Goal: Task Accomplishment & Management: Complete application form

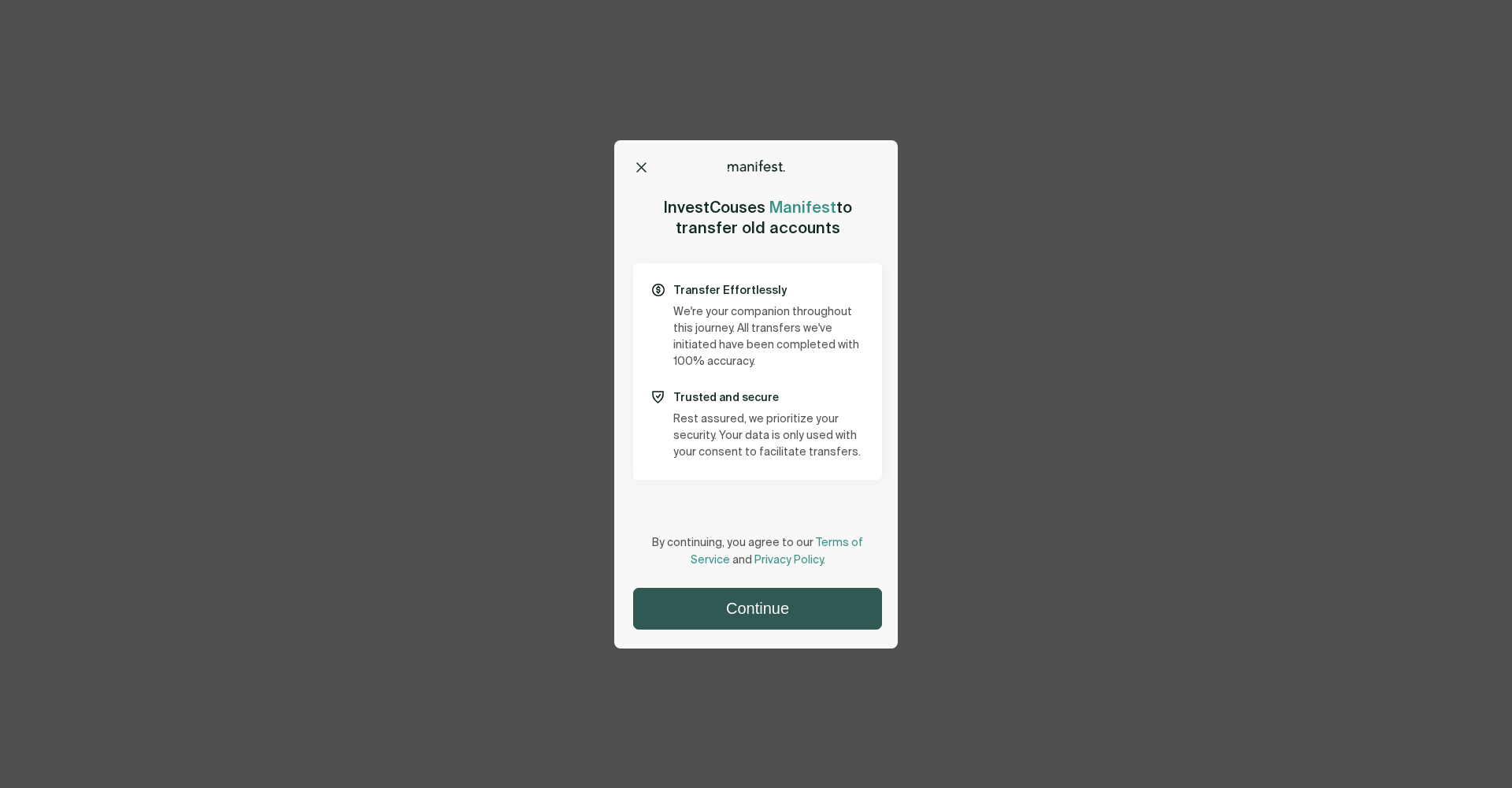
click at [805, 611] on button "Continue" at bounding box center [758, 609] width 247 height 40
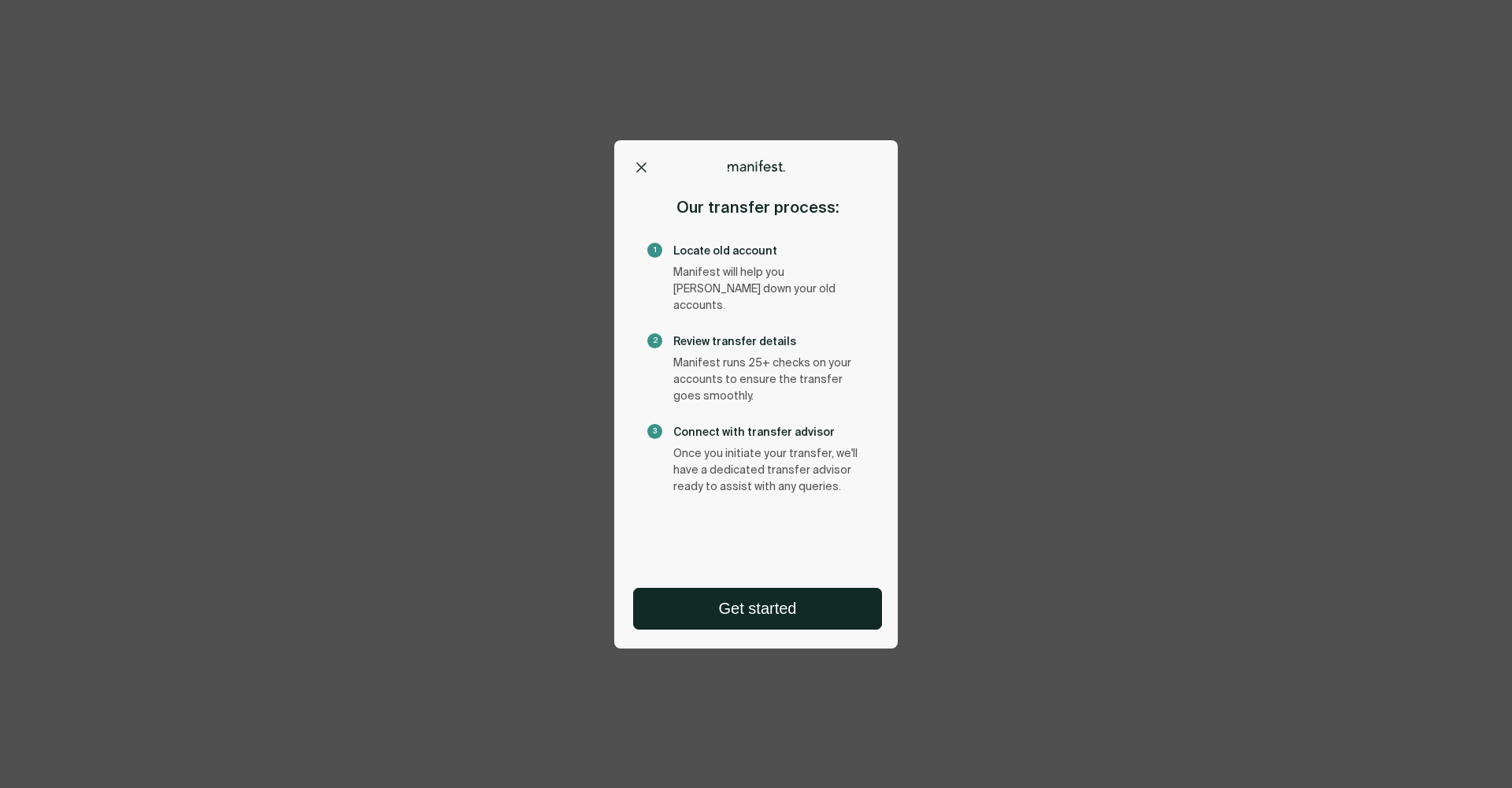
click at [805, 611] on button "Get started" at bounding box center [758, 609] width 247 height 40
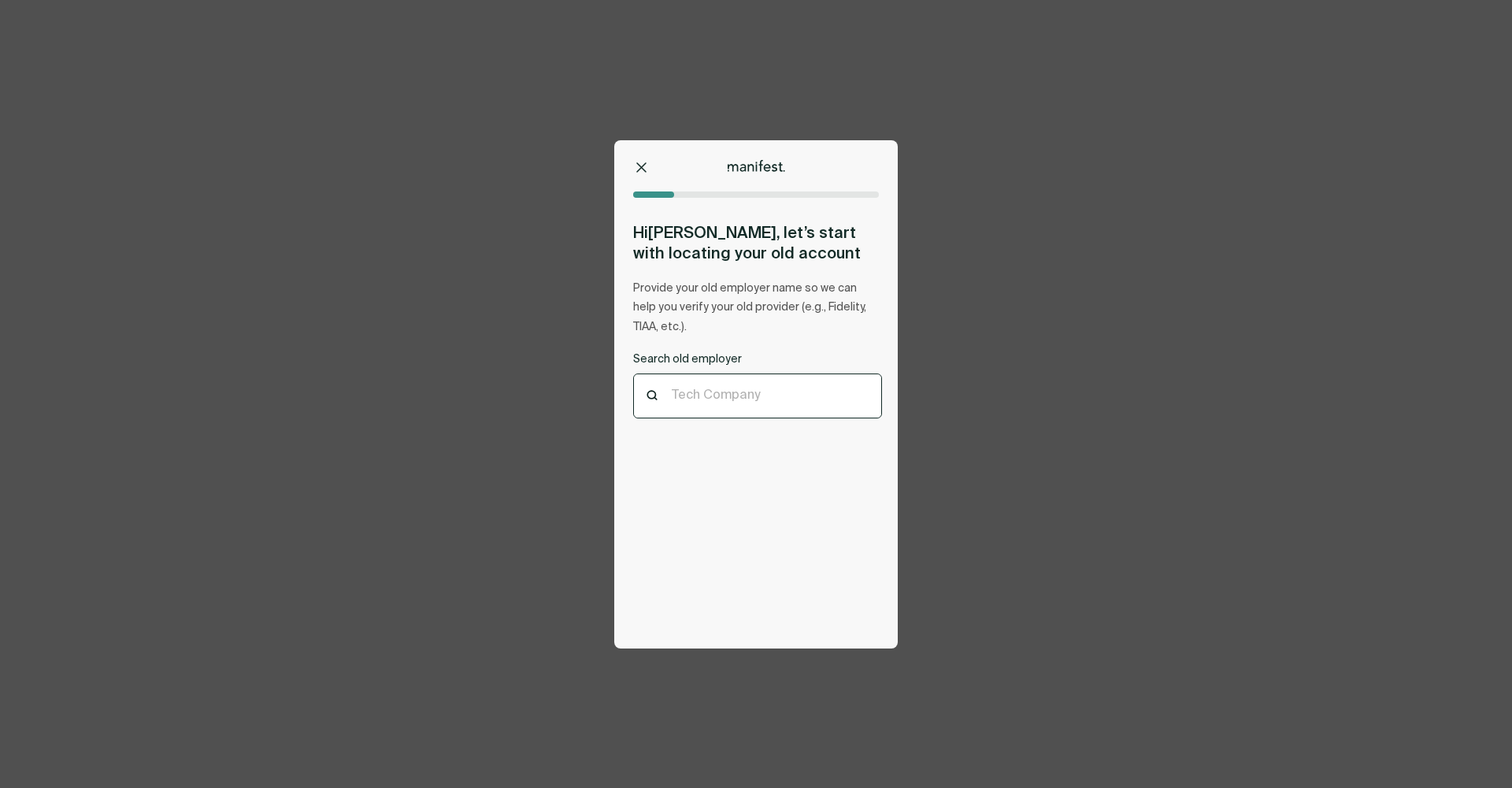
click at [733, 402] on div "Tech Company" at bounding box center [758, 396] width 172 height 18
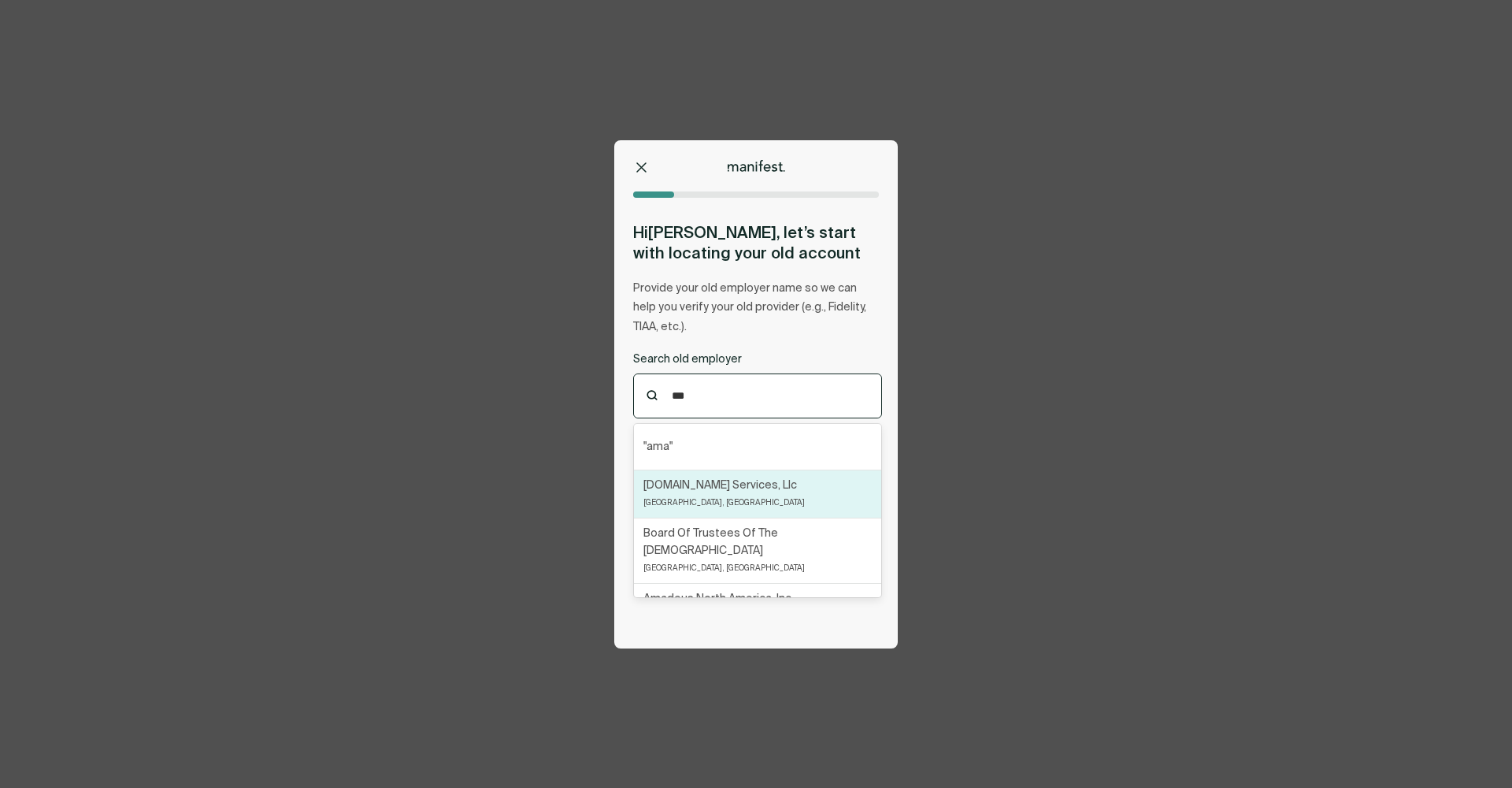
click at [734, 500] on div "[DOMAIN_NAME] Services, [GEOGRAPHIC_DATA] [GEOGRAPHIC_DATA], [GEOGRAPHIC_DATA]" at bounding box center [724, 494] width 162 height 34
type input "***"
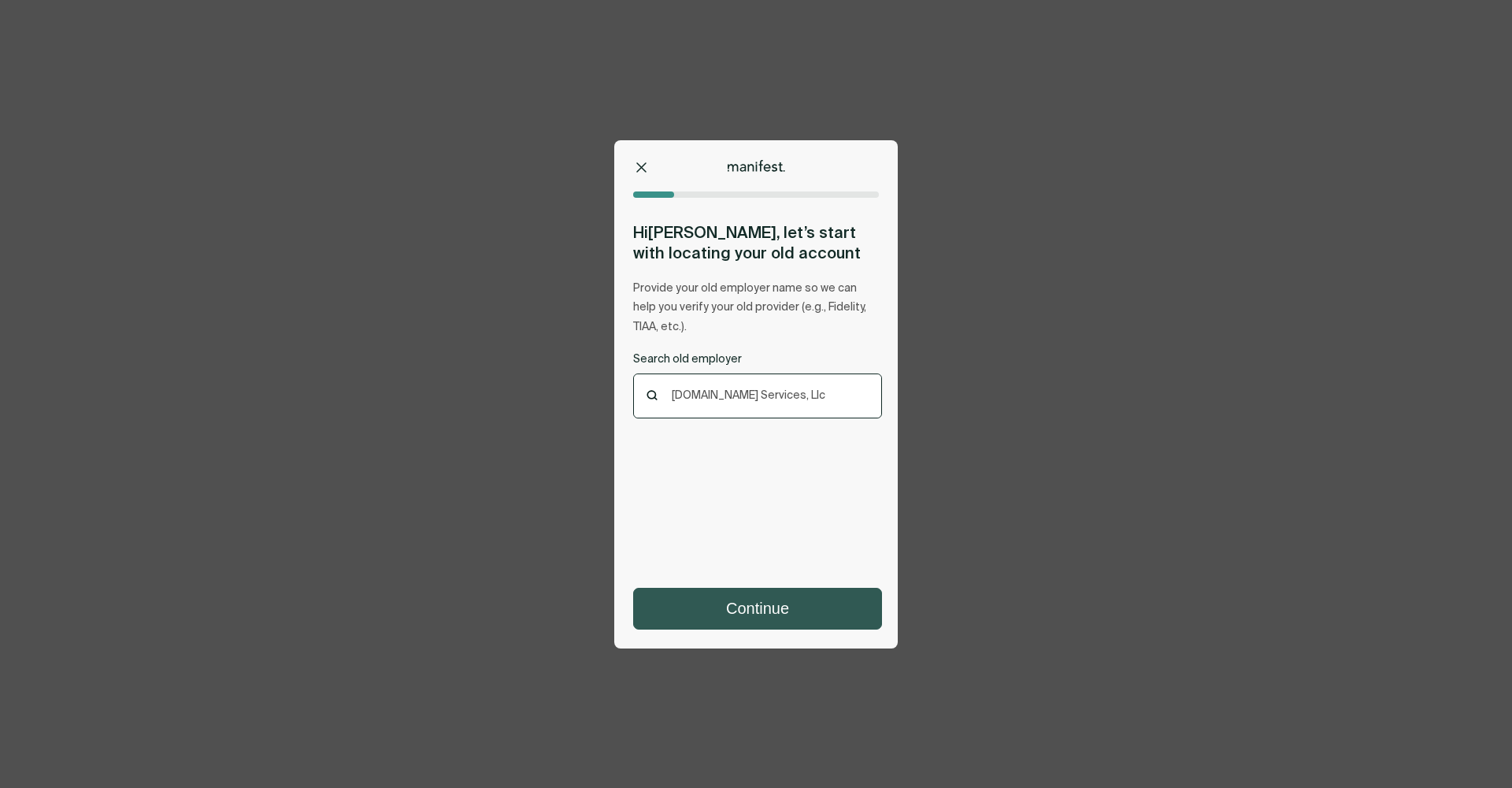
click at [718, 597] on button "Continue" at bounding box center [758, 609] width 247 height 40
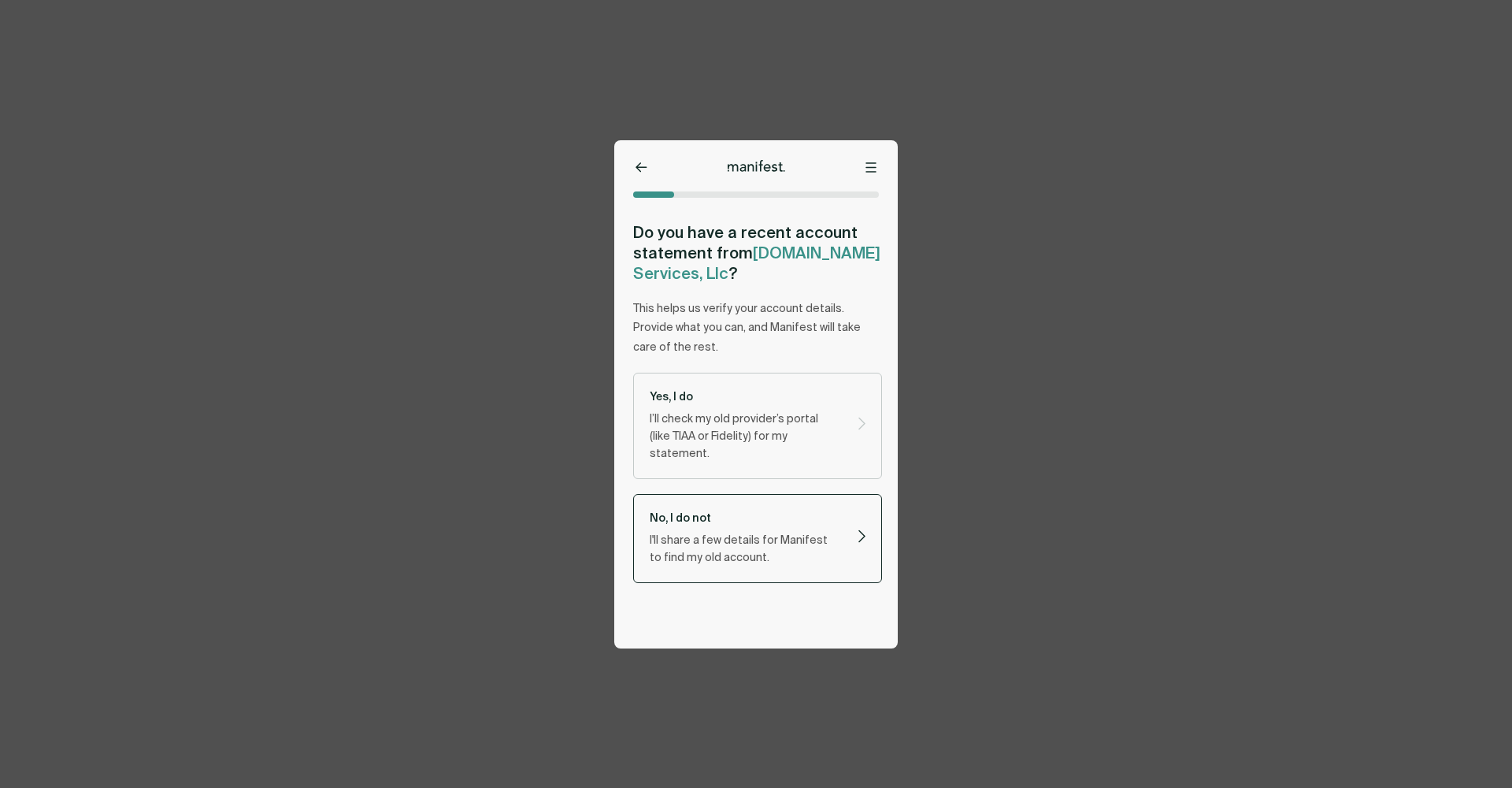
click at [739, 511] on p "No, I do not" at bounding box center [744, 518] width 189 height 15
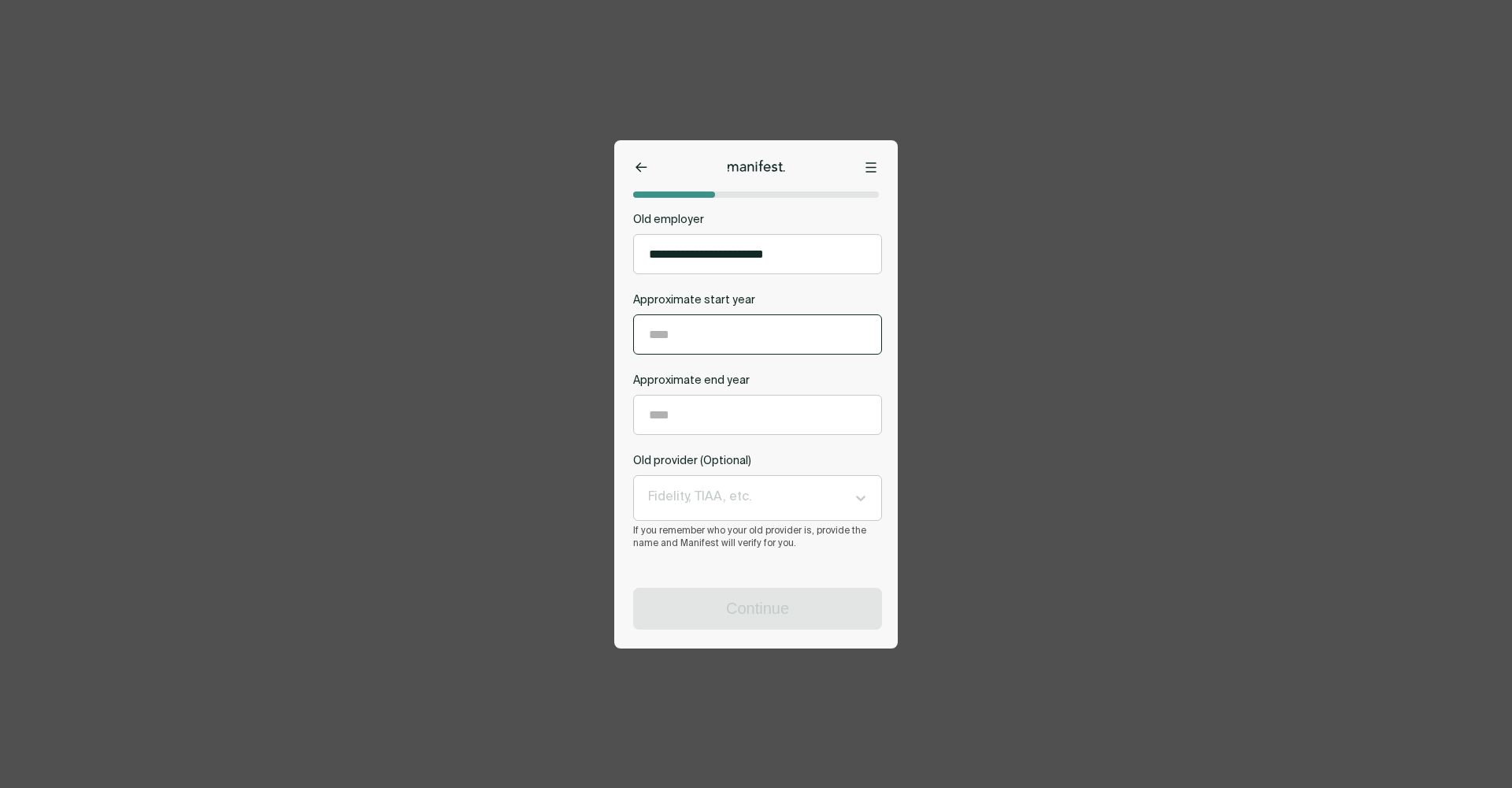
scroll to position [86, 0]
click at [713, 332] on input "Approximate start year" at bounding box center [758, 334] width 247 height 39
type input "****"
click at [690, 411] on input "Approximate end year" at bounding box center [758, 415] width 247 height 39
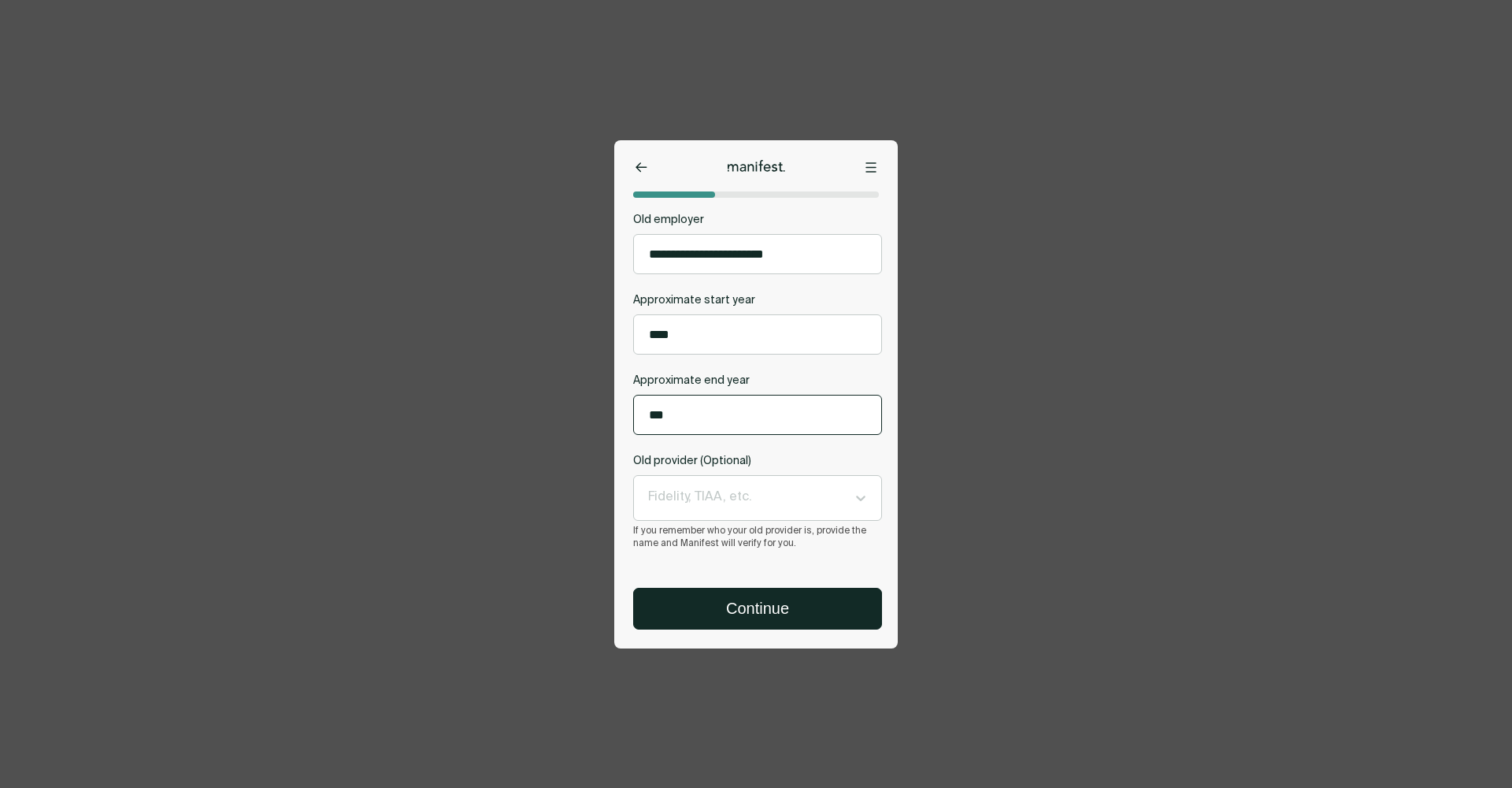
type input "****"
click at [680, 616] on button "Continue" at bounding box center [758, 609] width 247 height 40
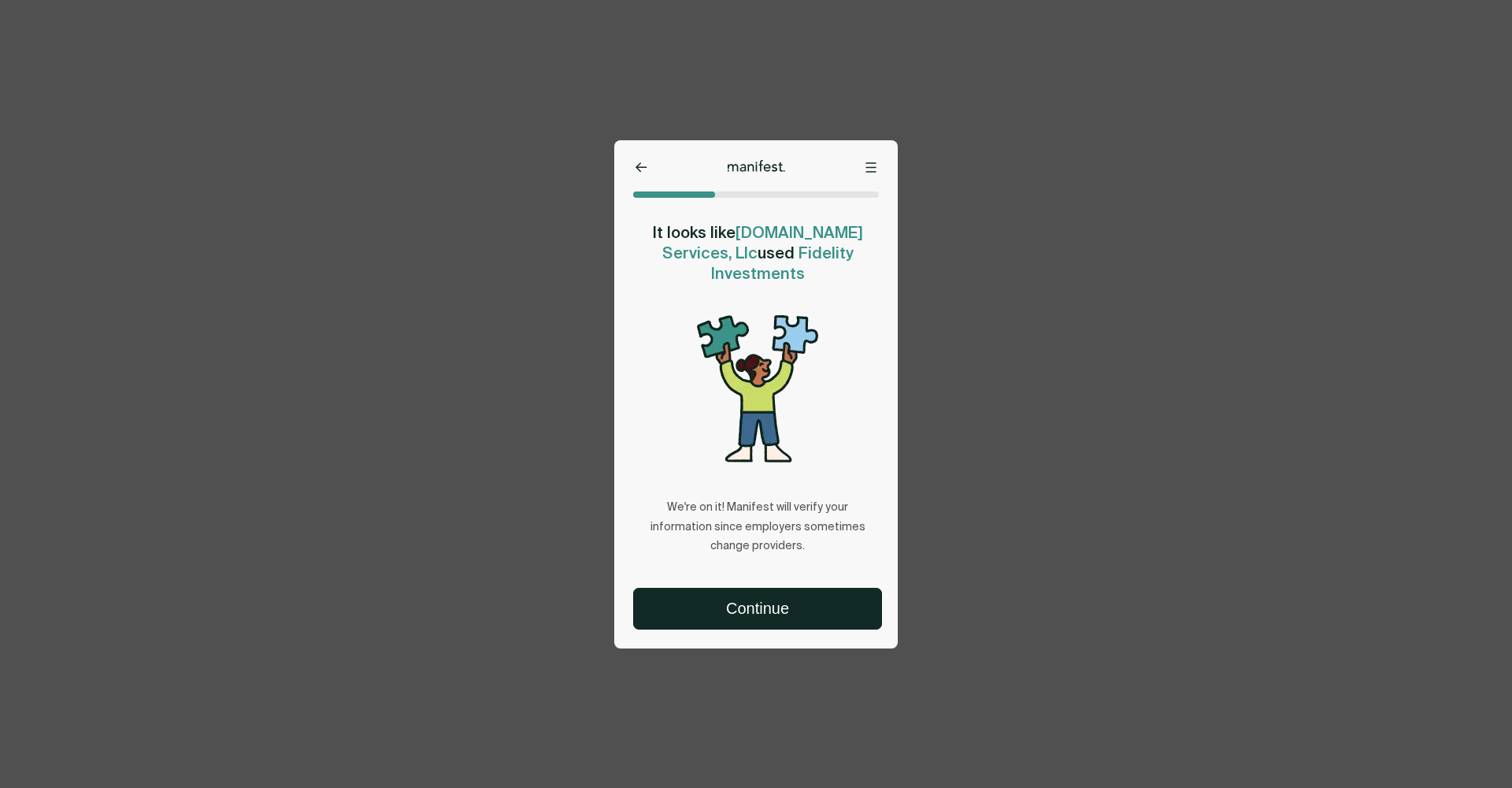
click at [680, 616] on button "Continue" at bounding box center [758, 609] width 247 height 40
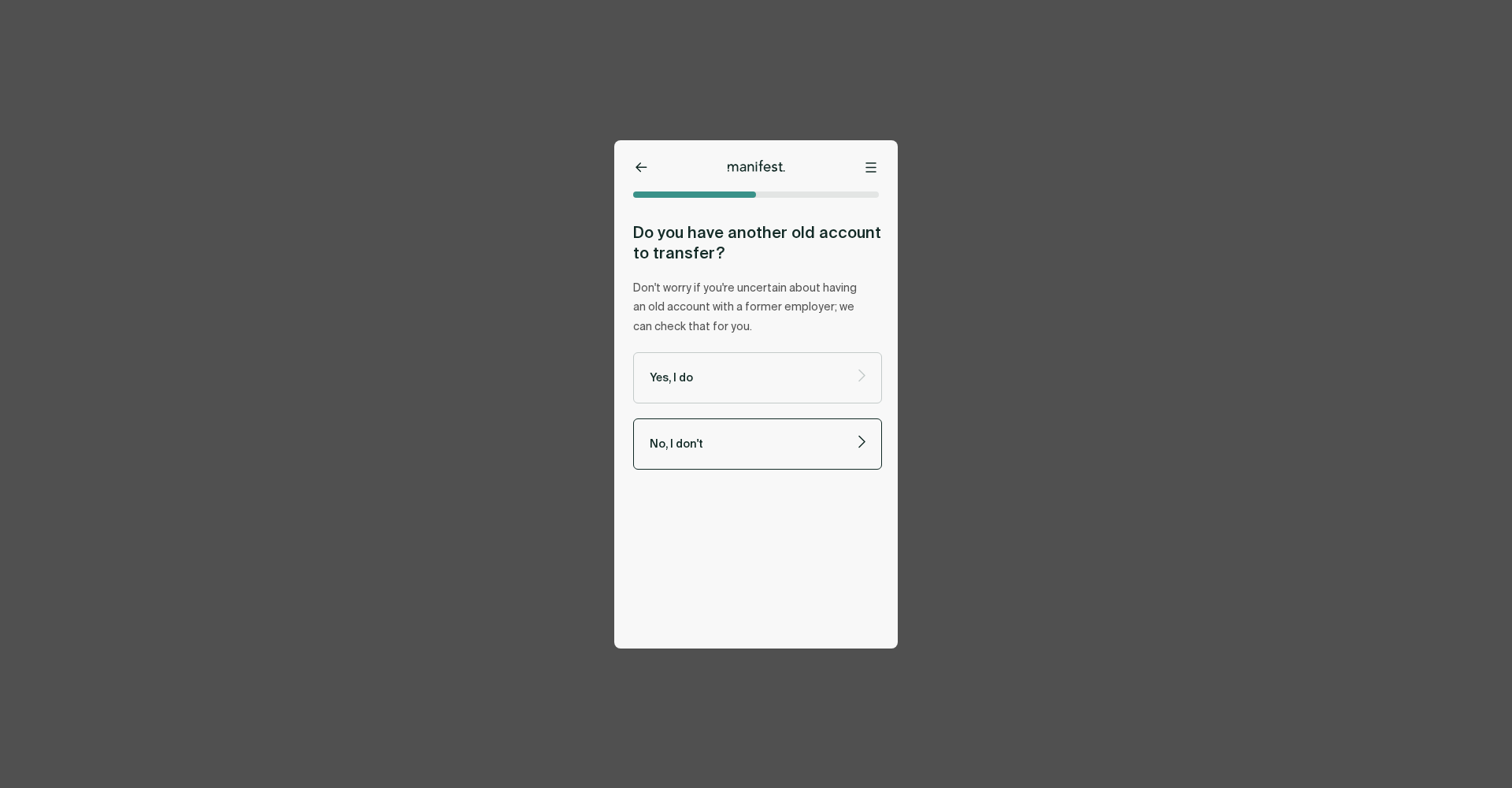
click at [722, 442] on p "No, I don't" at bounding box center [744, 444] width 189 height 15
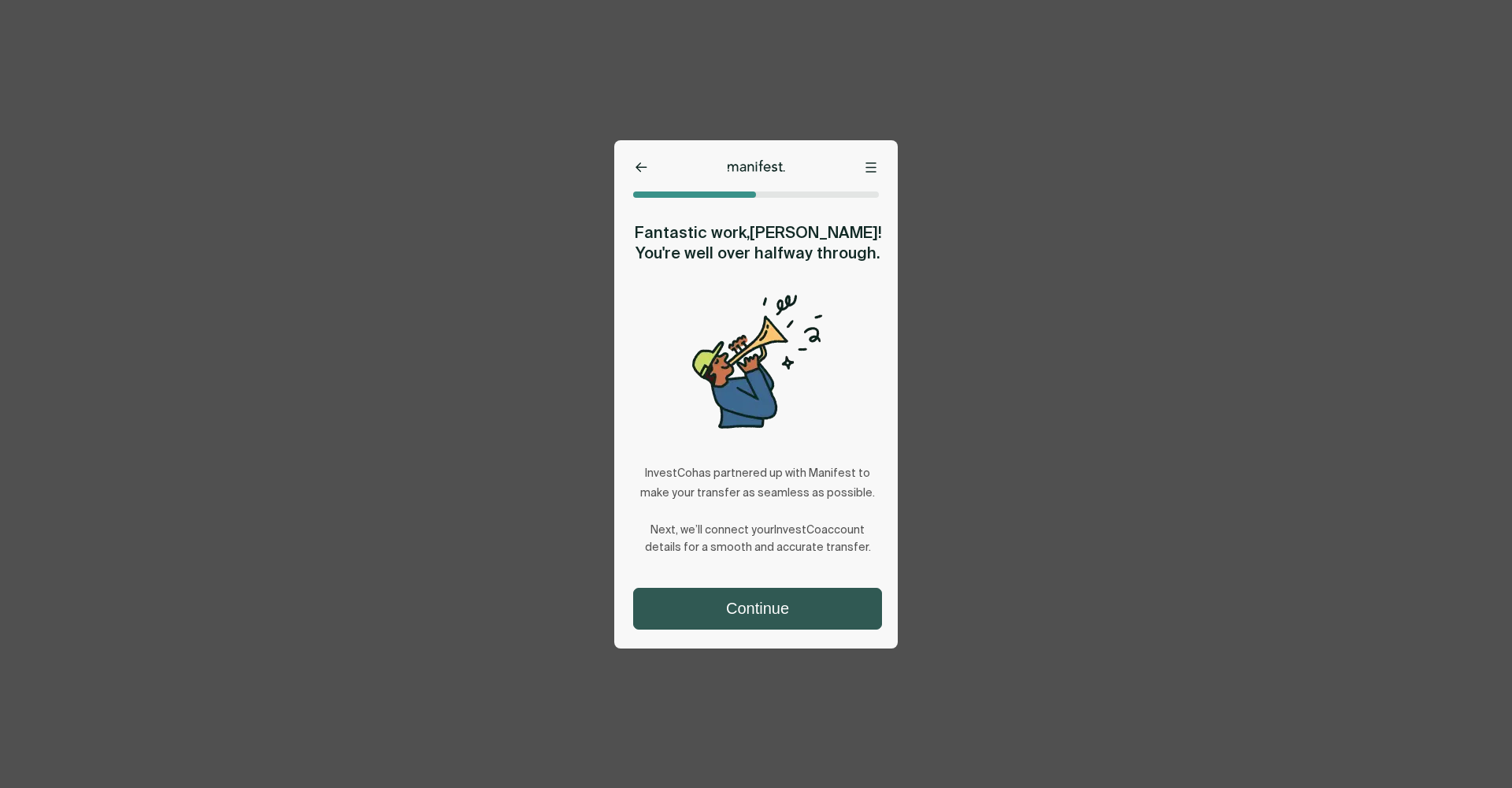
click at [732, 602] on button "Continue" at bounding box center [758, 609] width 247 height 40
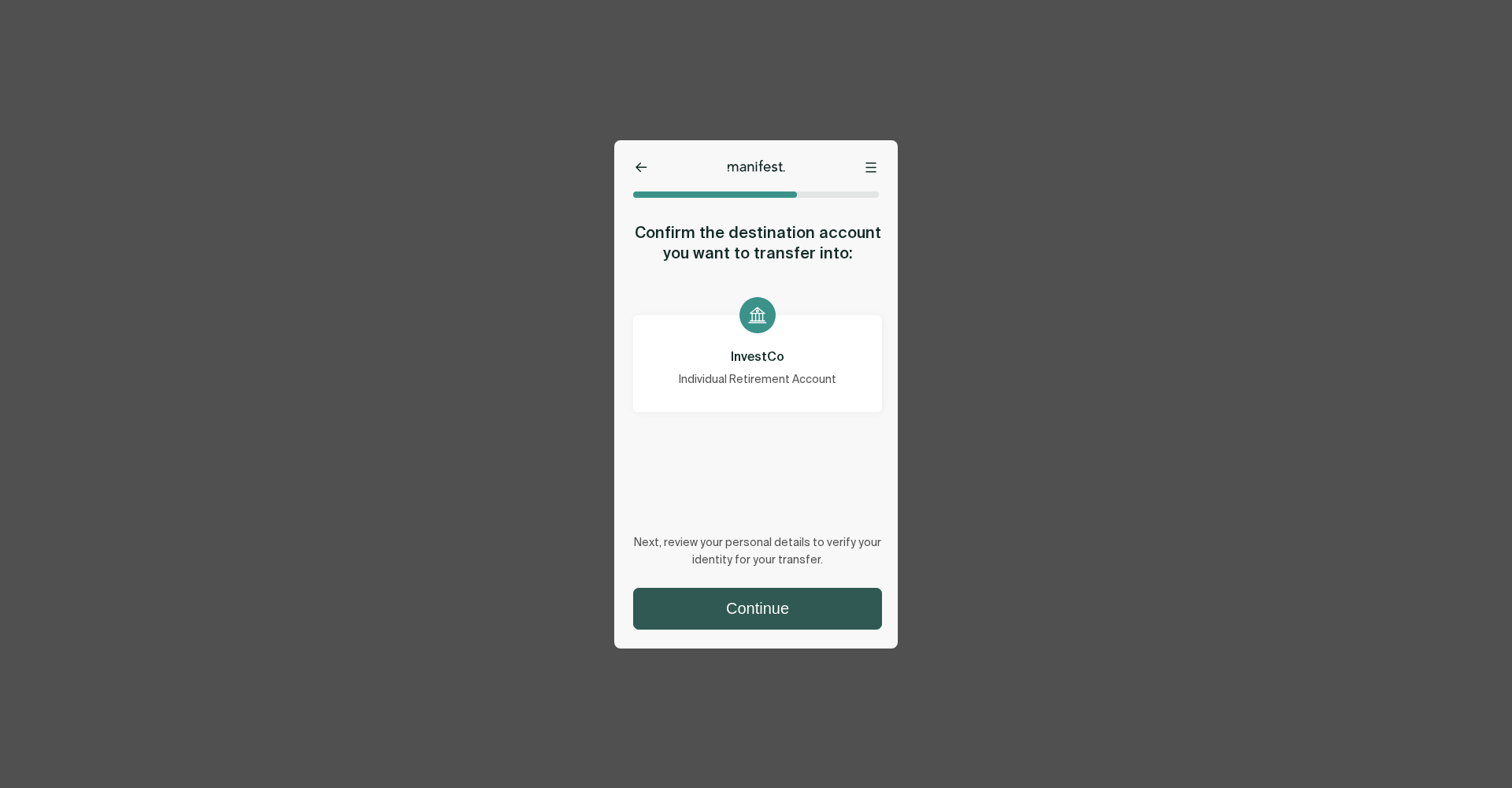
click at [735, 612] on button "Continue" at bounding box center [758, 609] width 247 height 40
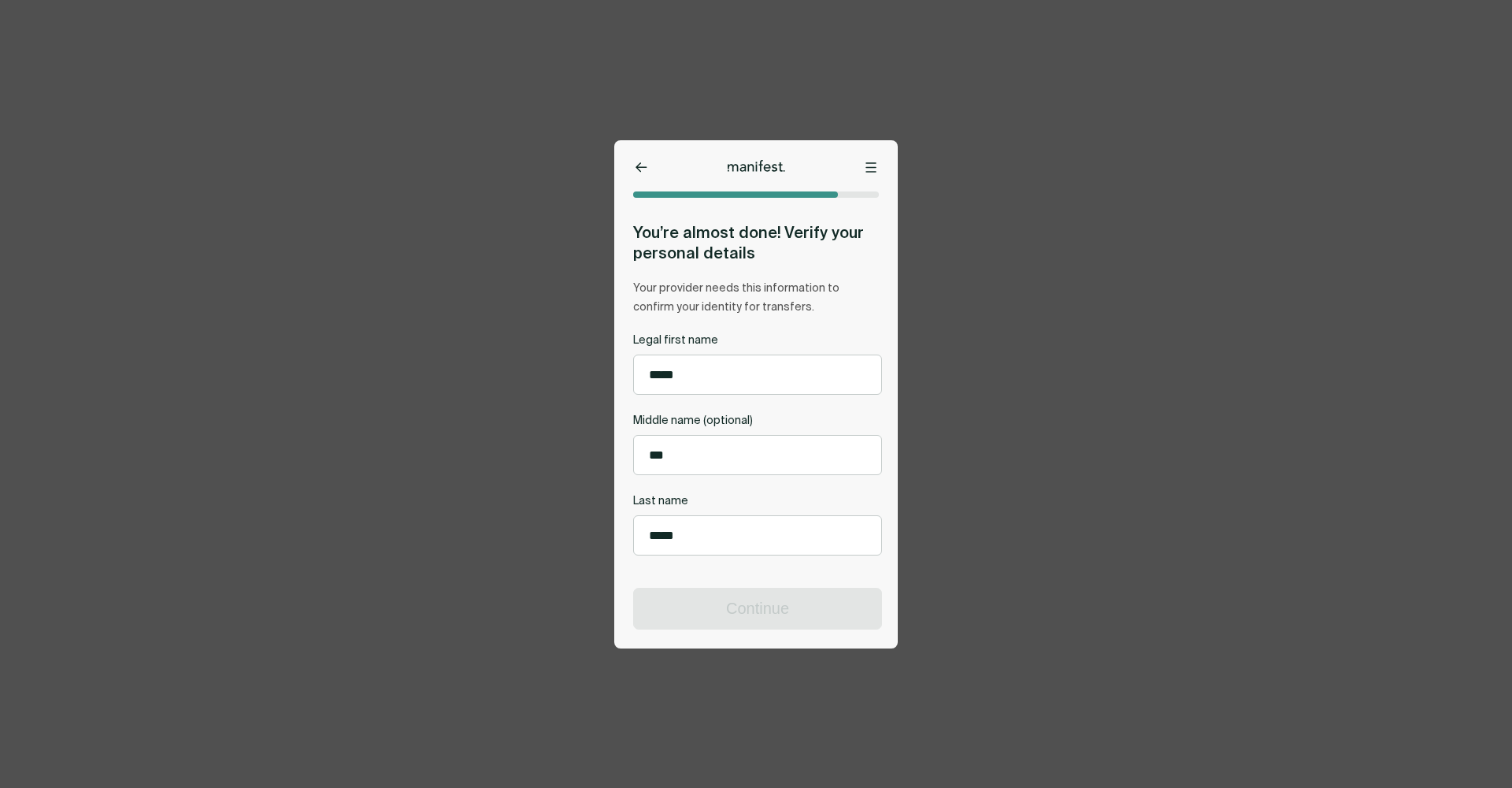
scroll to position [0, 0]
